Goal: Information Seeking & Learning: Learn about a topic

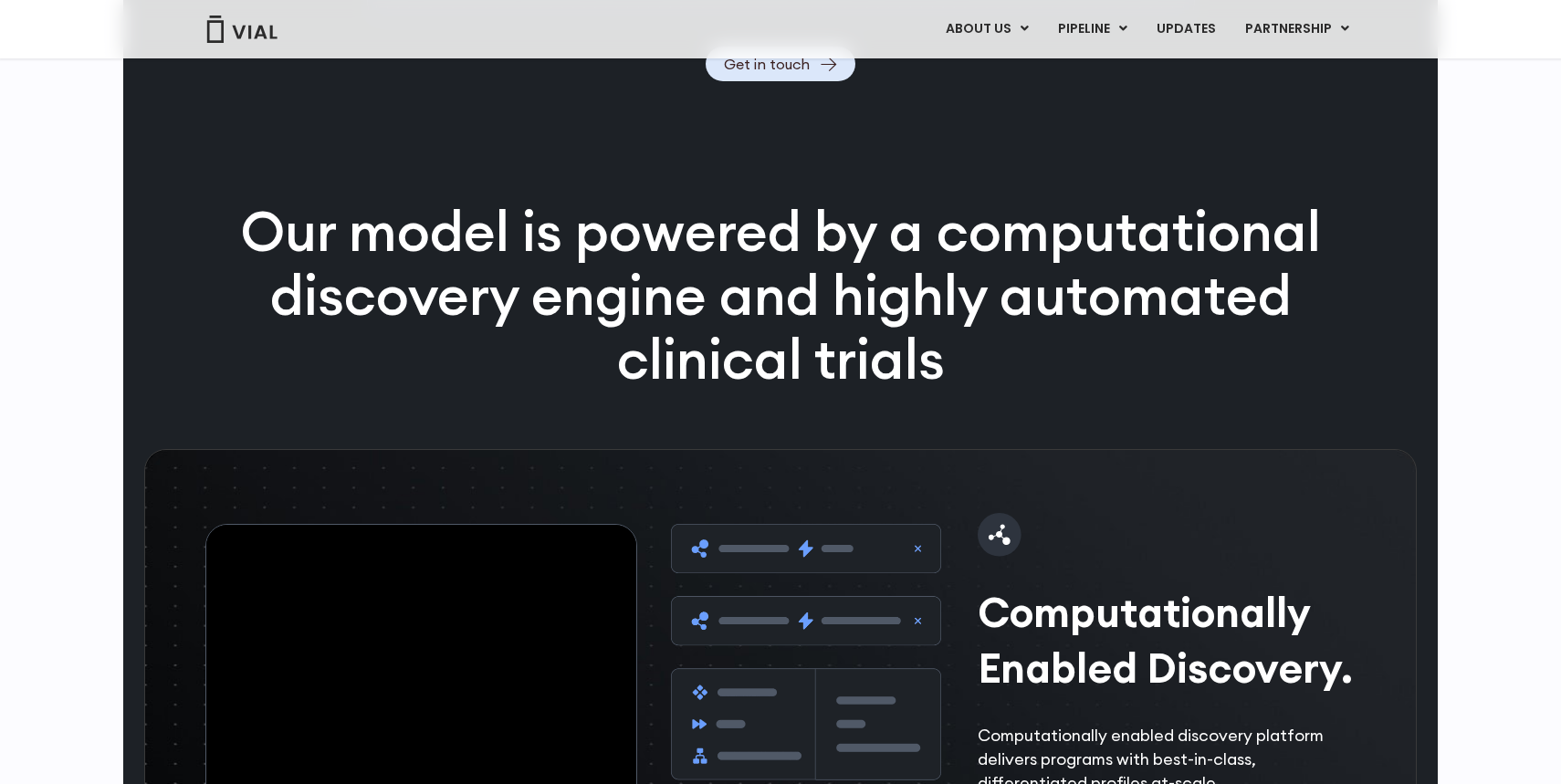
scroll to position [2307, 0]
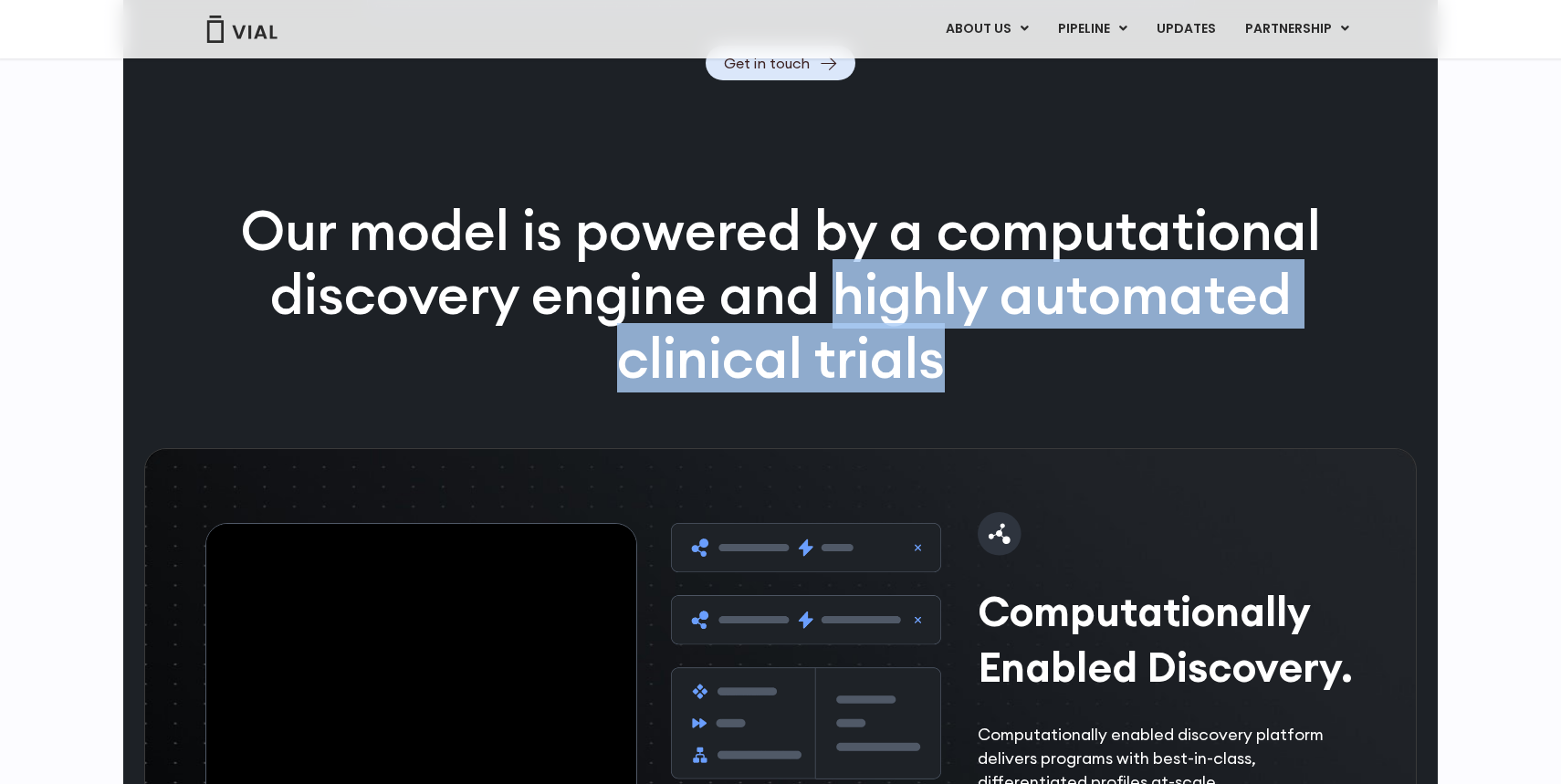
drag, startPoint x: 835, startPoint y: 342, endPoint x: 942, endPoint y: 388, distance: 116.5
click at [942, 388] on p "Our model is powered by a computational discovery engine and highly automated c…" at bounding box center [780, 294] width 1175 height 191
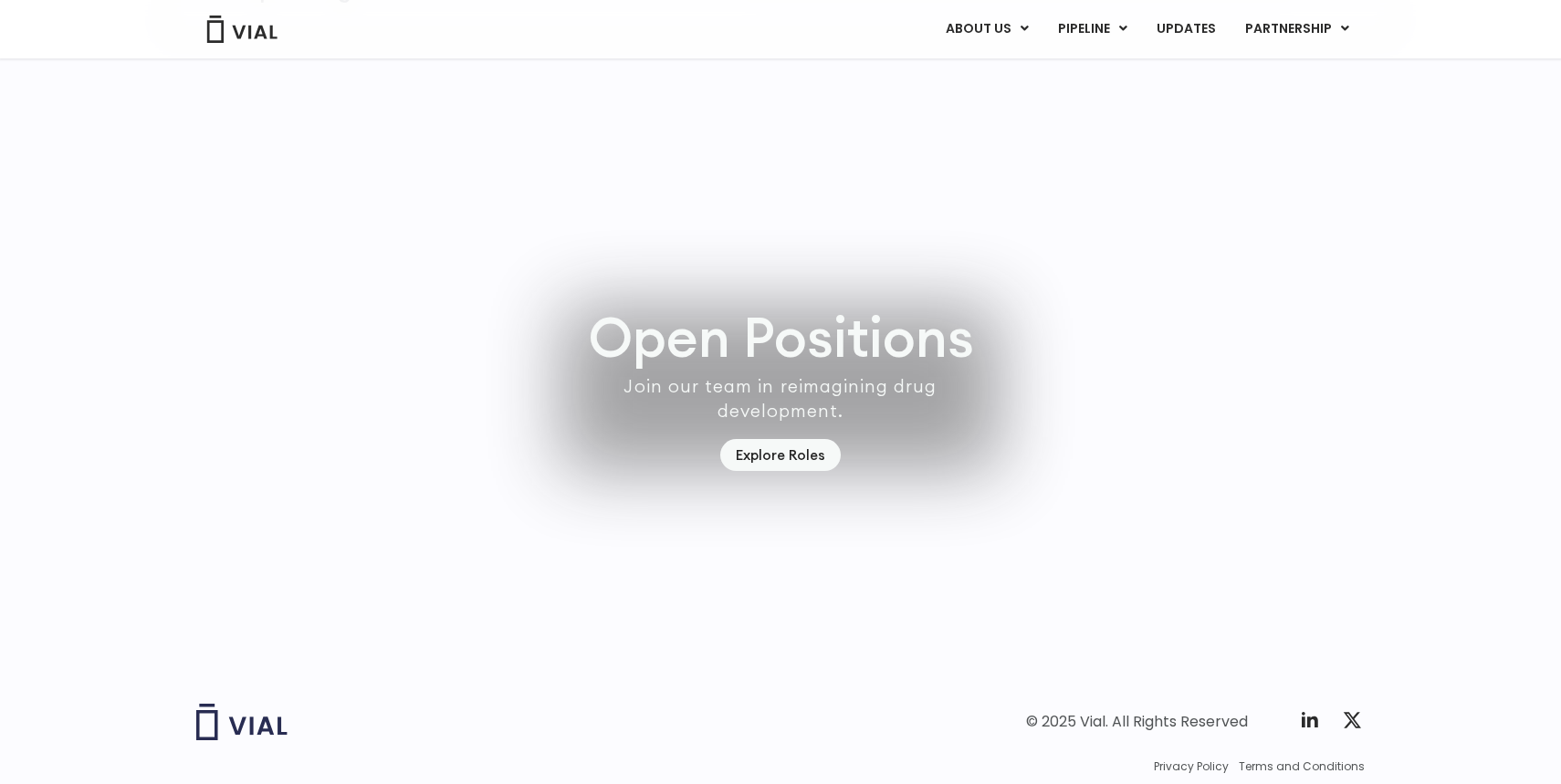
scroll to position [5106, 0]
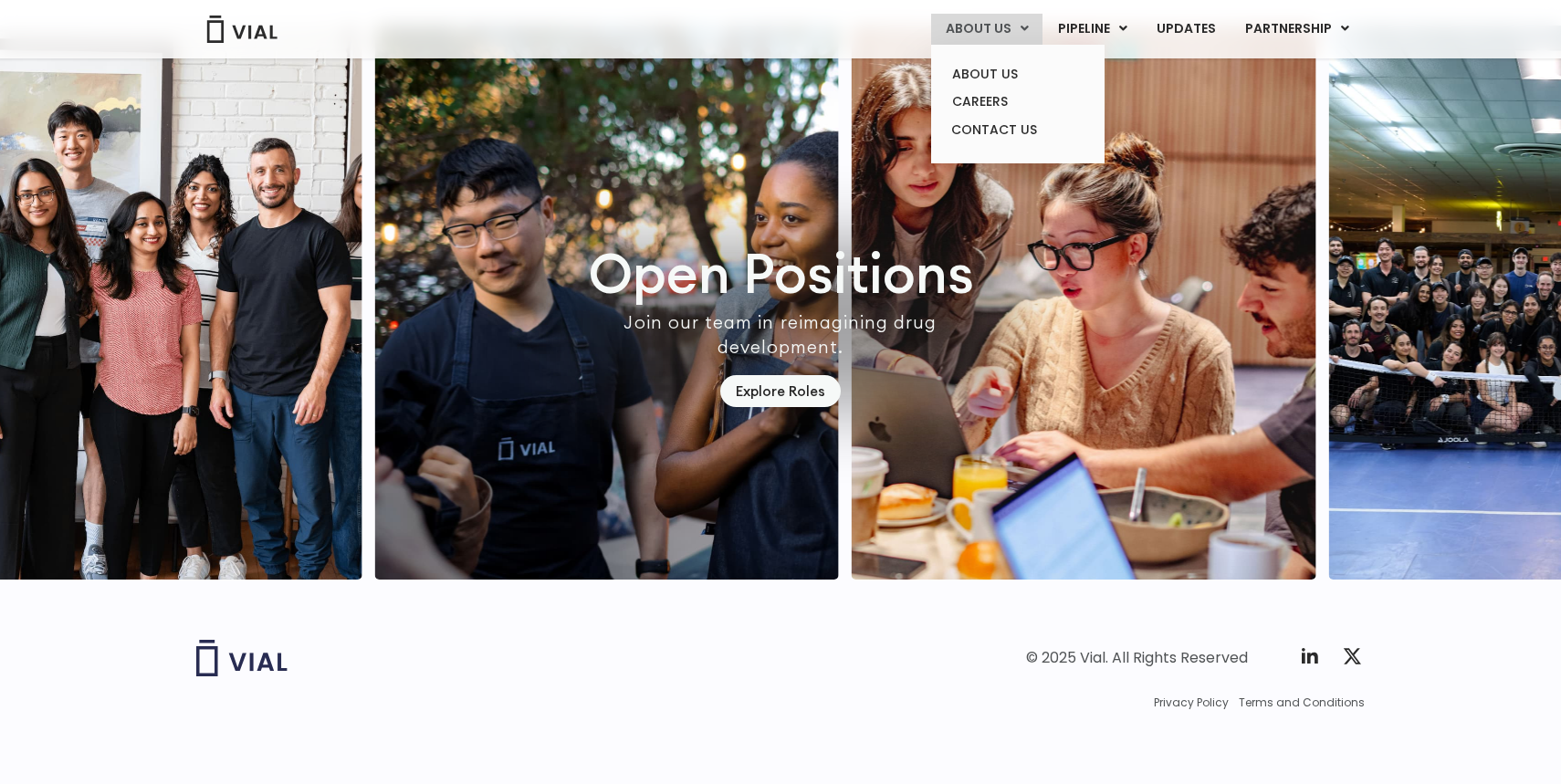
click at [994, 29] on link "ABOUT US" at bounding box center [986, 29] width 112 height 31
click at [990, 70] on link "ABOUT US" at bounding box center [1017, 74] width 160 height 28
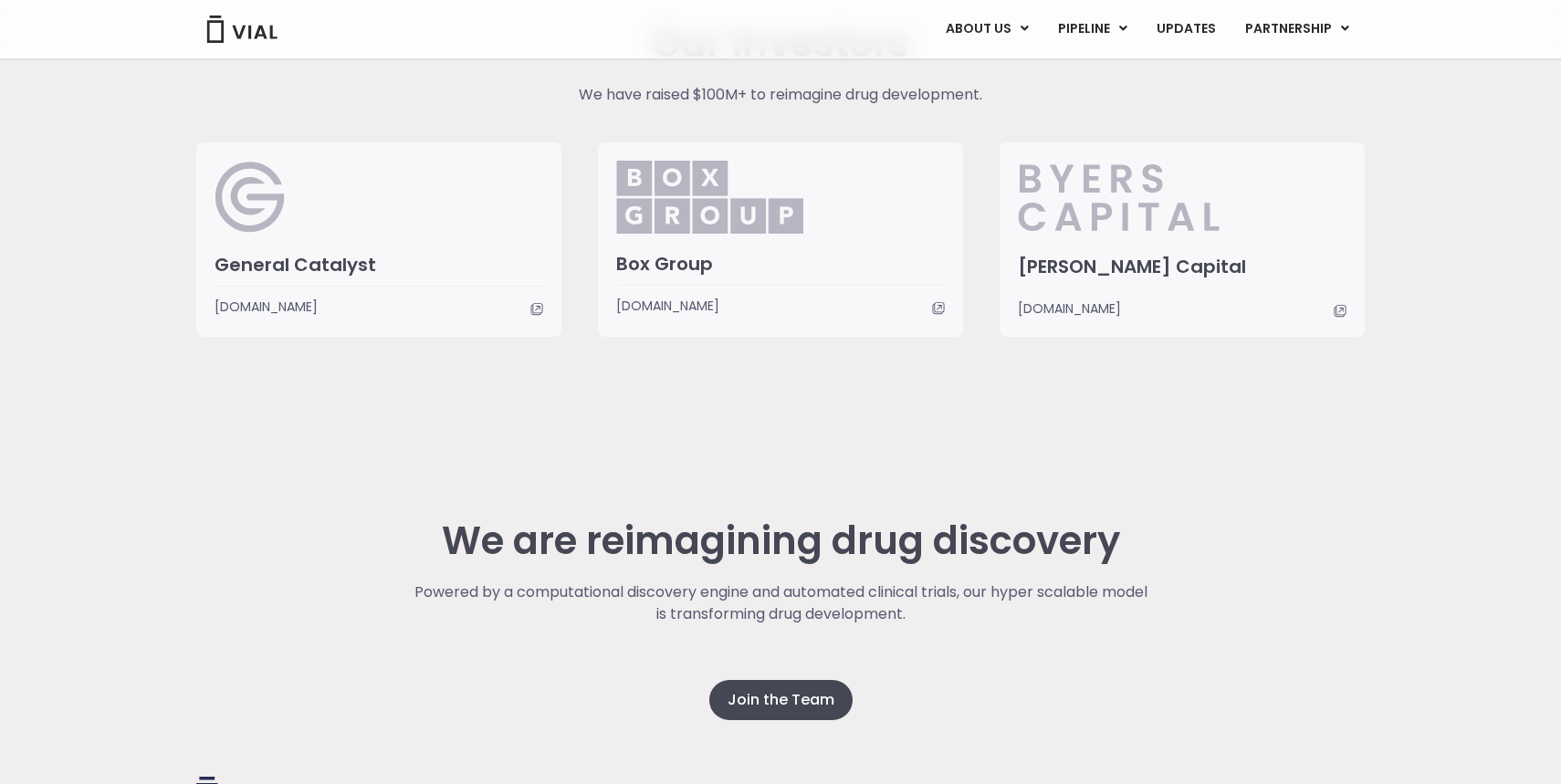
scroll to position [4406, 0]
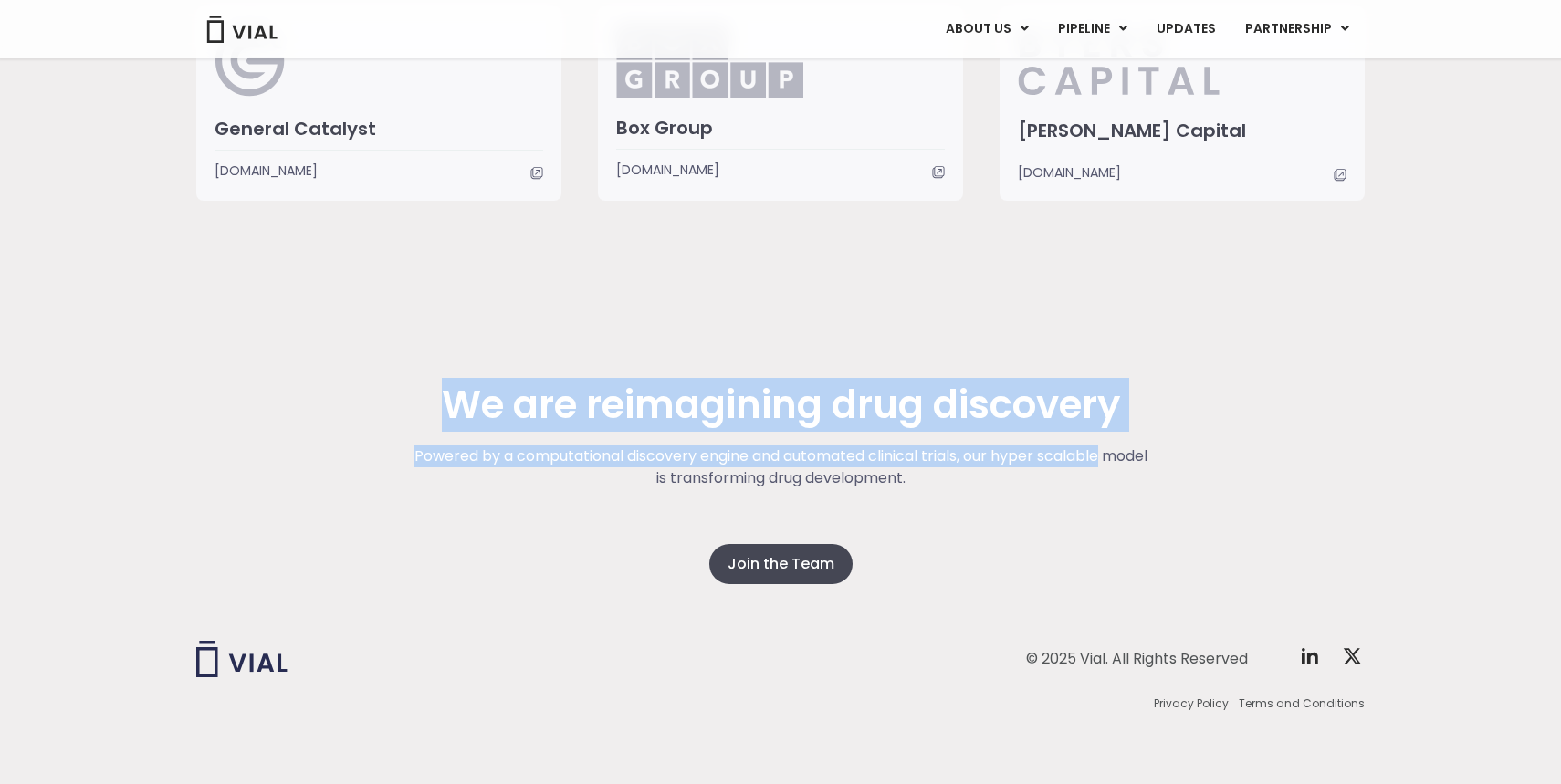
drag, startPoint x: 360, startPoint y: 416, endPoint x: 1203, endPoint y: 493, distance: 846.5
click at [1195, 489] on div "We are reimagining drug discovery Powered by a computational discovery engine a…" at bounding box center [780, 483] width 1168 height 201
click at [1203, 493] on div "We are reimagining drug discovery Powered by a computational discovery engine a…" at bounding box center [780, 483] width 1168 height 201
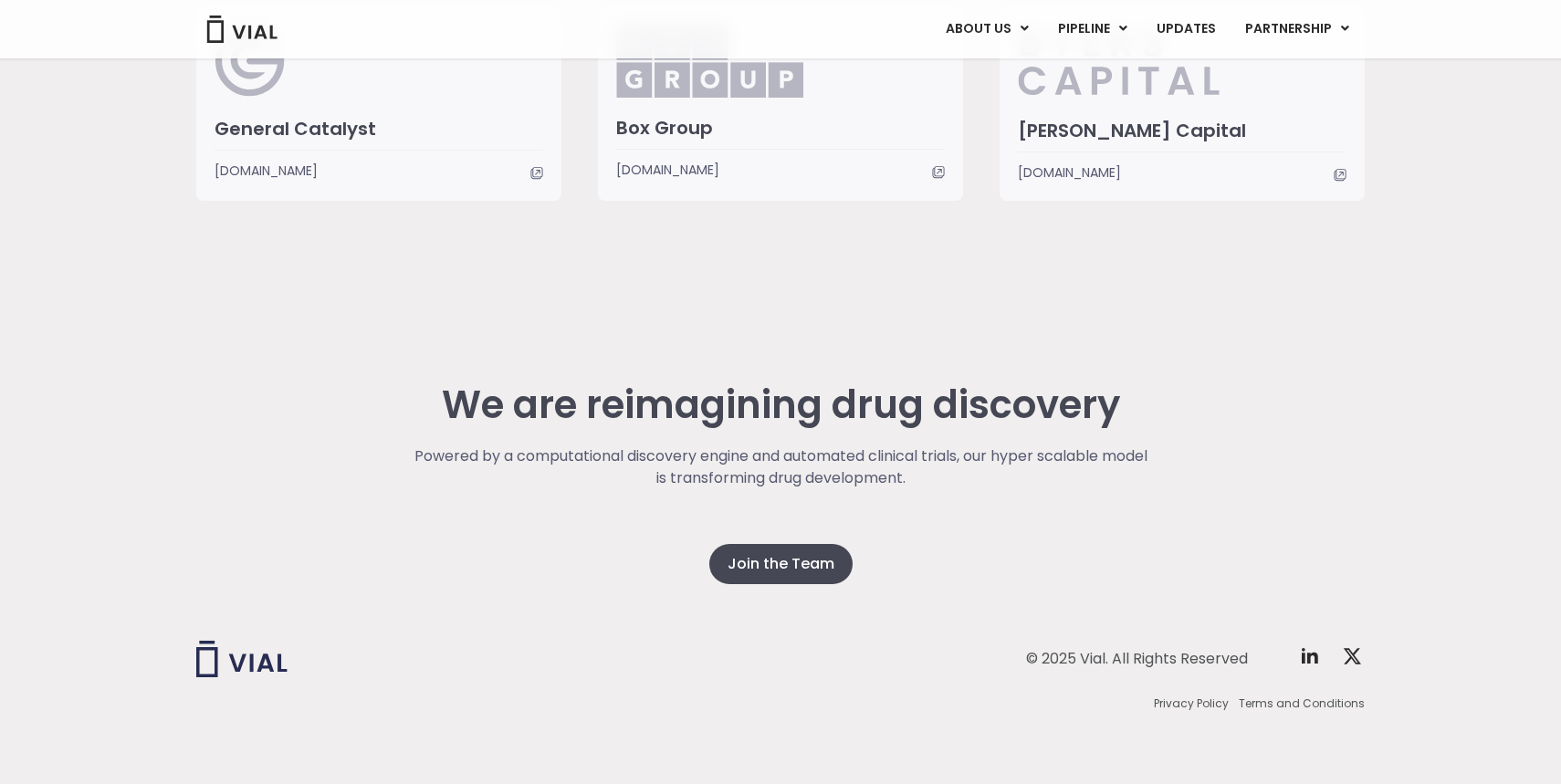
click at [1203, 493] on div "We are reimagining drug discovery Powered by a computational discovery engine a…" at bounding box center [780, 483] width 1168 height 201
click at [1308, 648] on icon at bounding box center [1309, 655] width 22 height 22
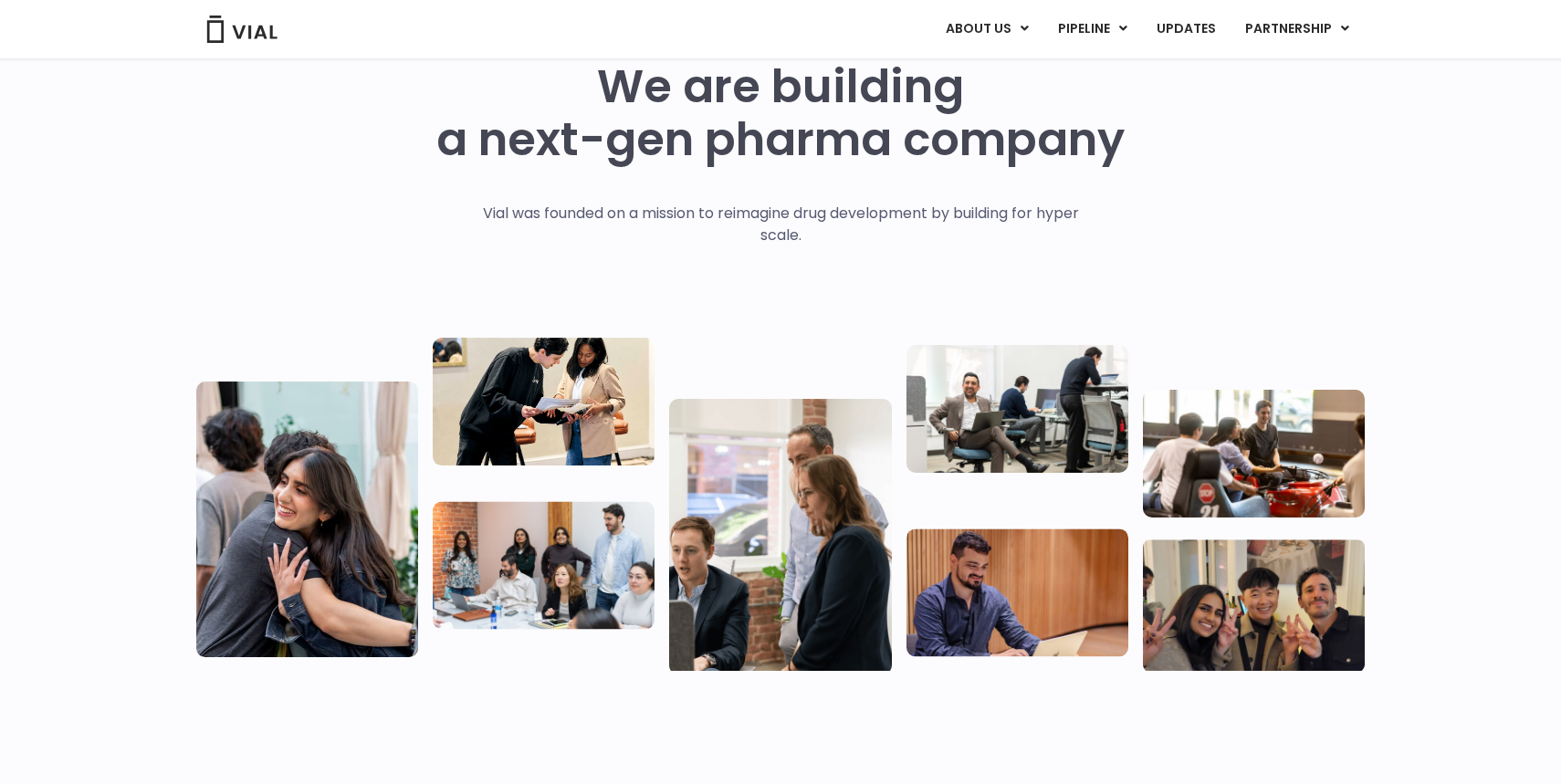
scroll to position [0, 0]
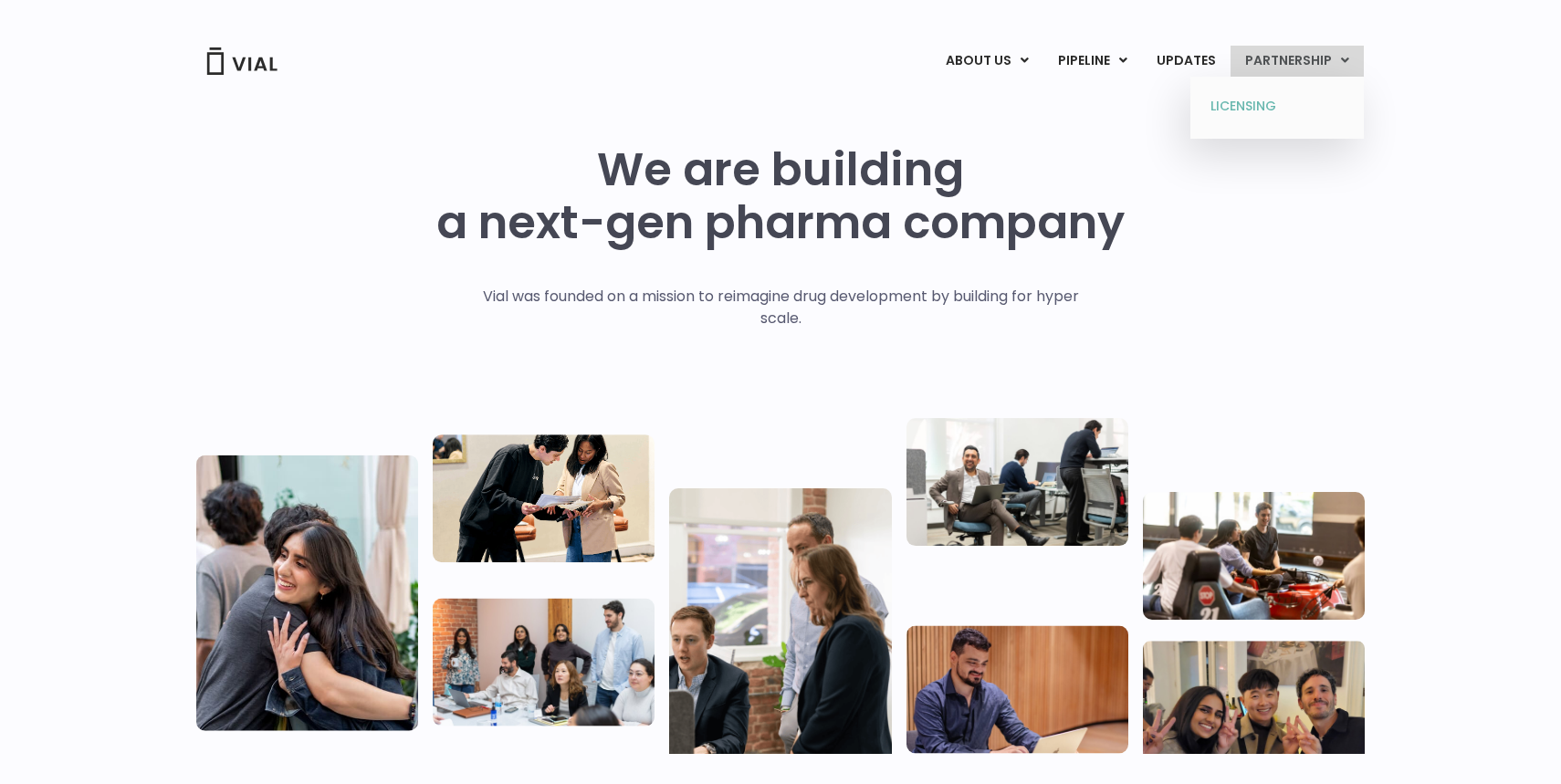
click at [1273, 107] on link "LICENSING" at bounding box center [1276, 107] width 160 height 29
click at [1208, 60] on link "UPDATES" at bounding box center [1186, 61] width 87 height 31
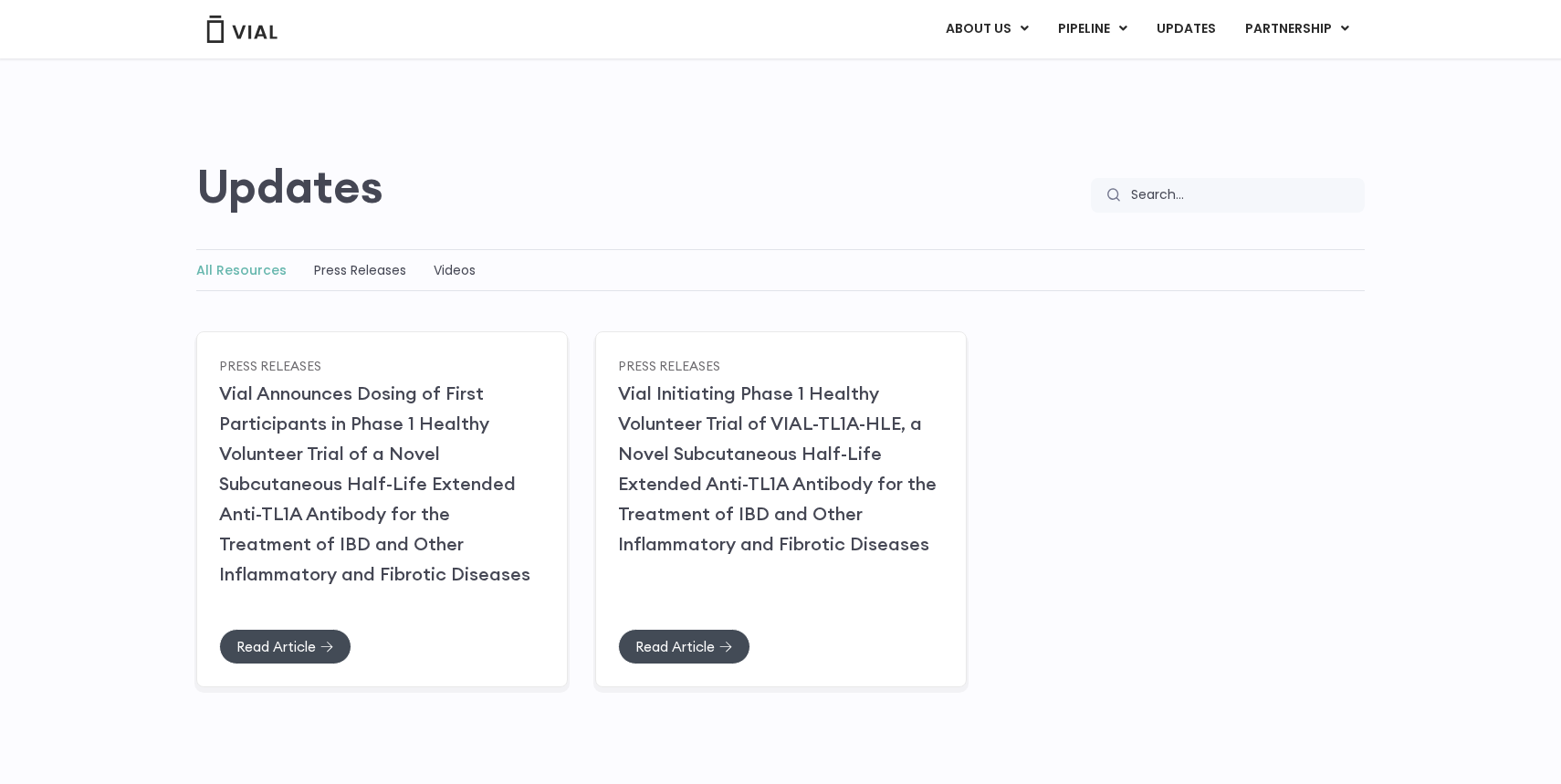
scroll to position [65, 0]
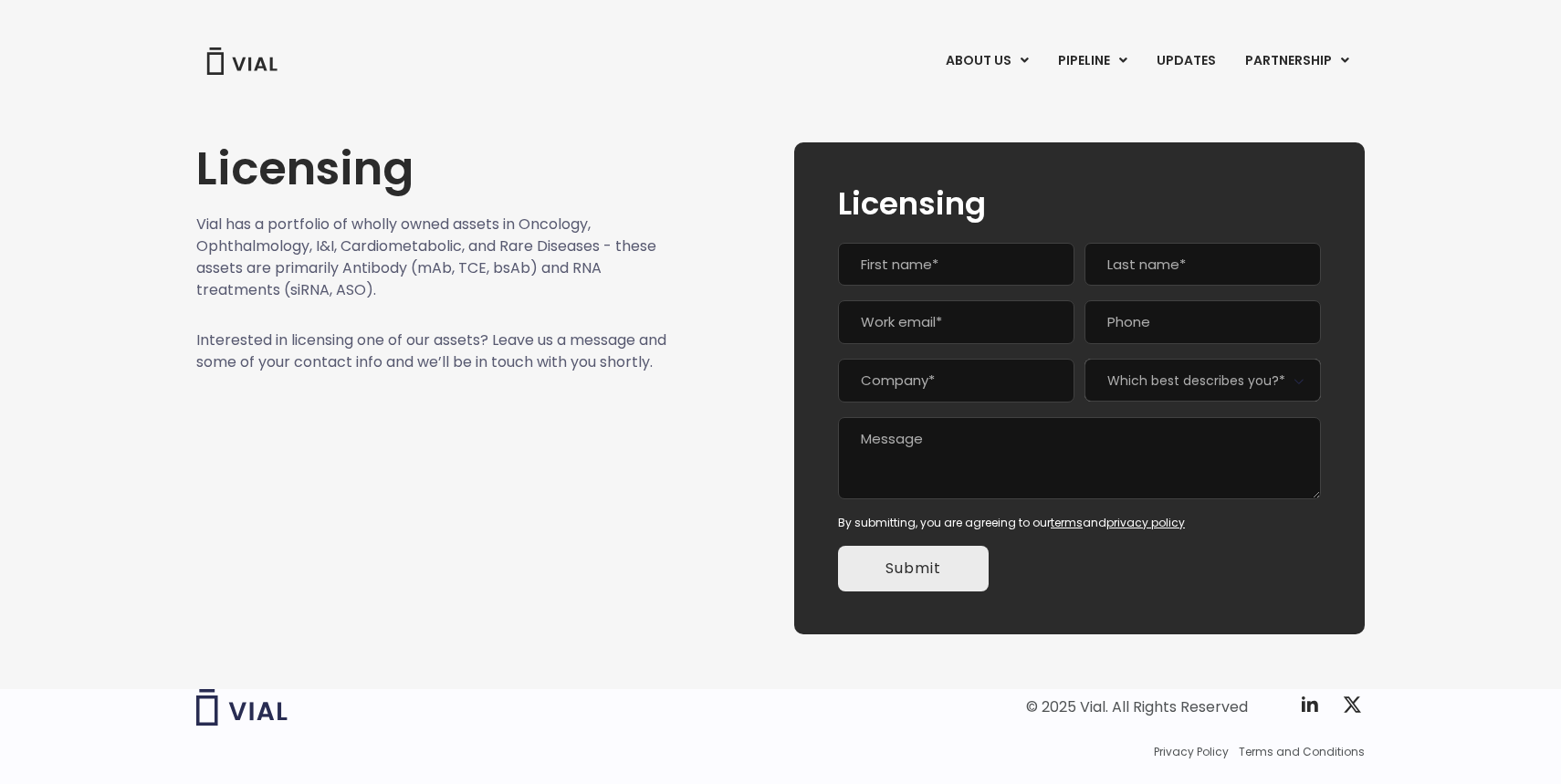
click at [240, 68] on img at bounding box center [241, 61] width 73 height 27
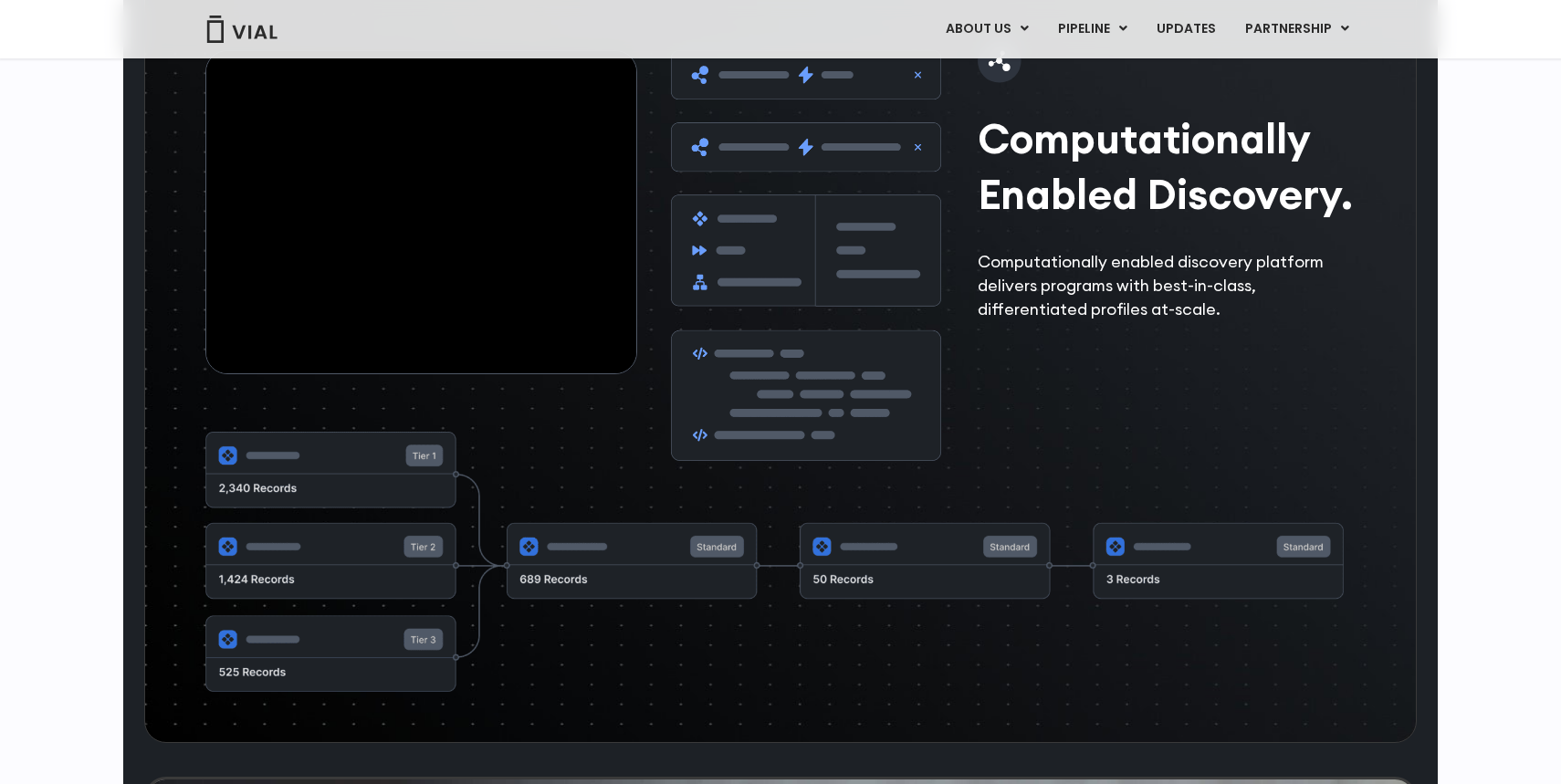
scroll to position [2781, 0]
